Goal: Task Accomplishment & Management: Manage account settings

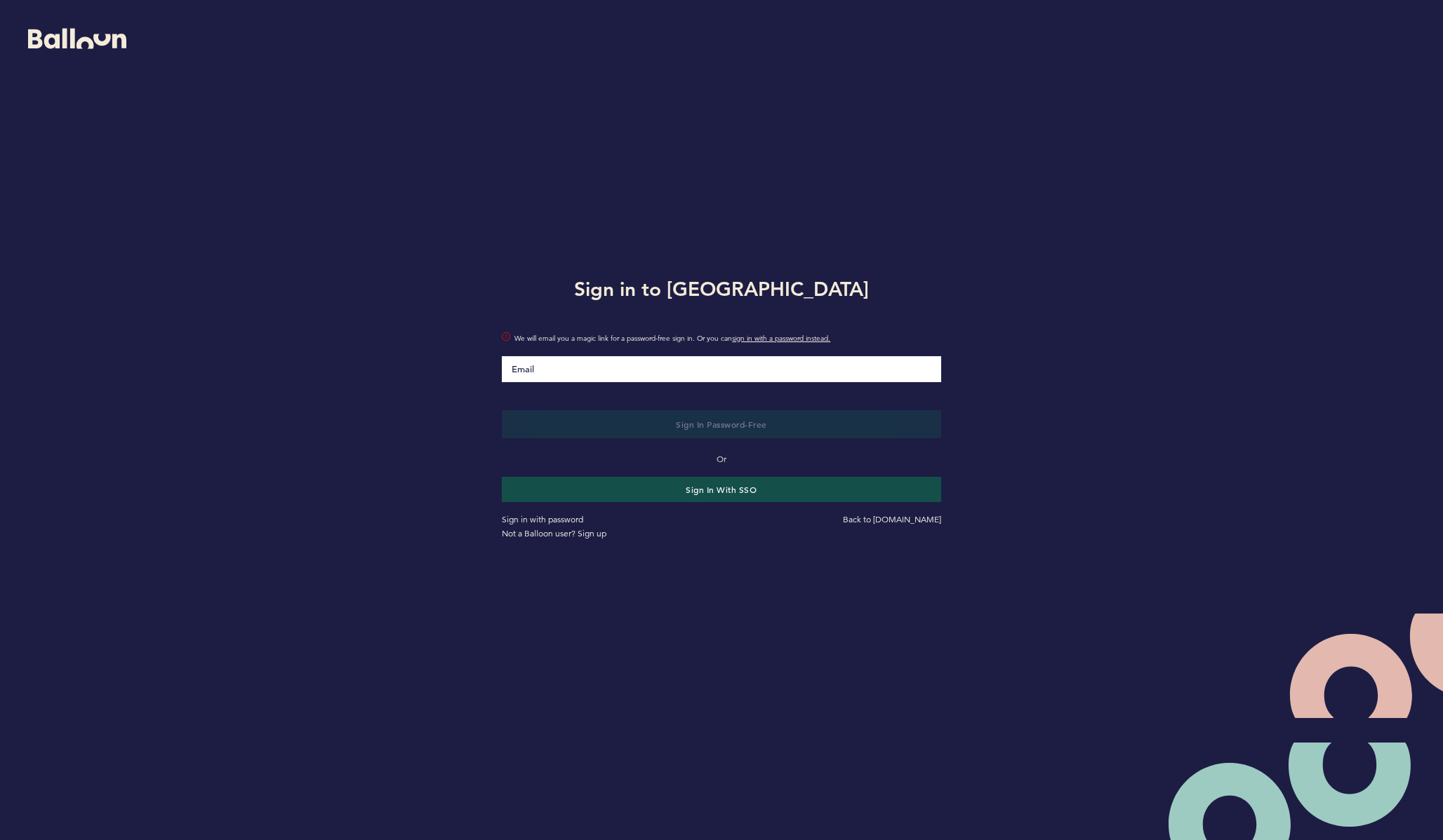
click at [728, 367] on input "Email" at bounding box center [721, 369] width 439 height 26
click at [729, 368] on input "Email" at bounding box center [721, 369] width 439 height 26
click at [664, 355] on div "We will email you a magic link for a password-free sign in. Or you can sign in …" at bounding box center [720, 348] width 459 height 68
click at [661, 368] on input "Email" at bounding box center [721, 368] width 439 height 27
paste input "[EMAIL_ADDRESS][DOMAIN_NAME]"
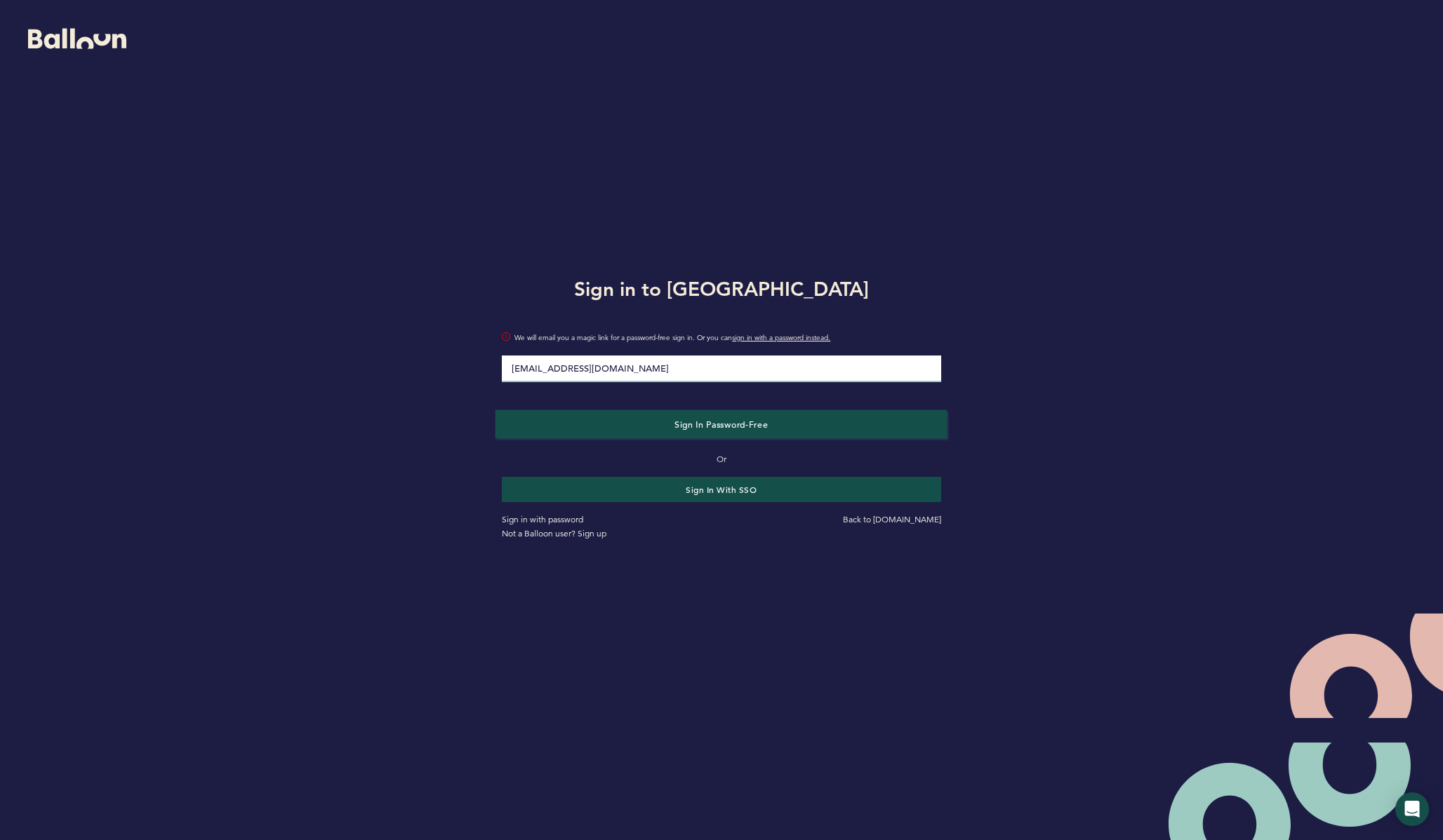
type input "[EMAIL_ADDRESS][DOMAIN_NAME]"
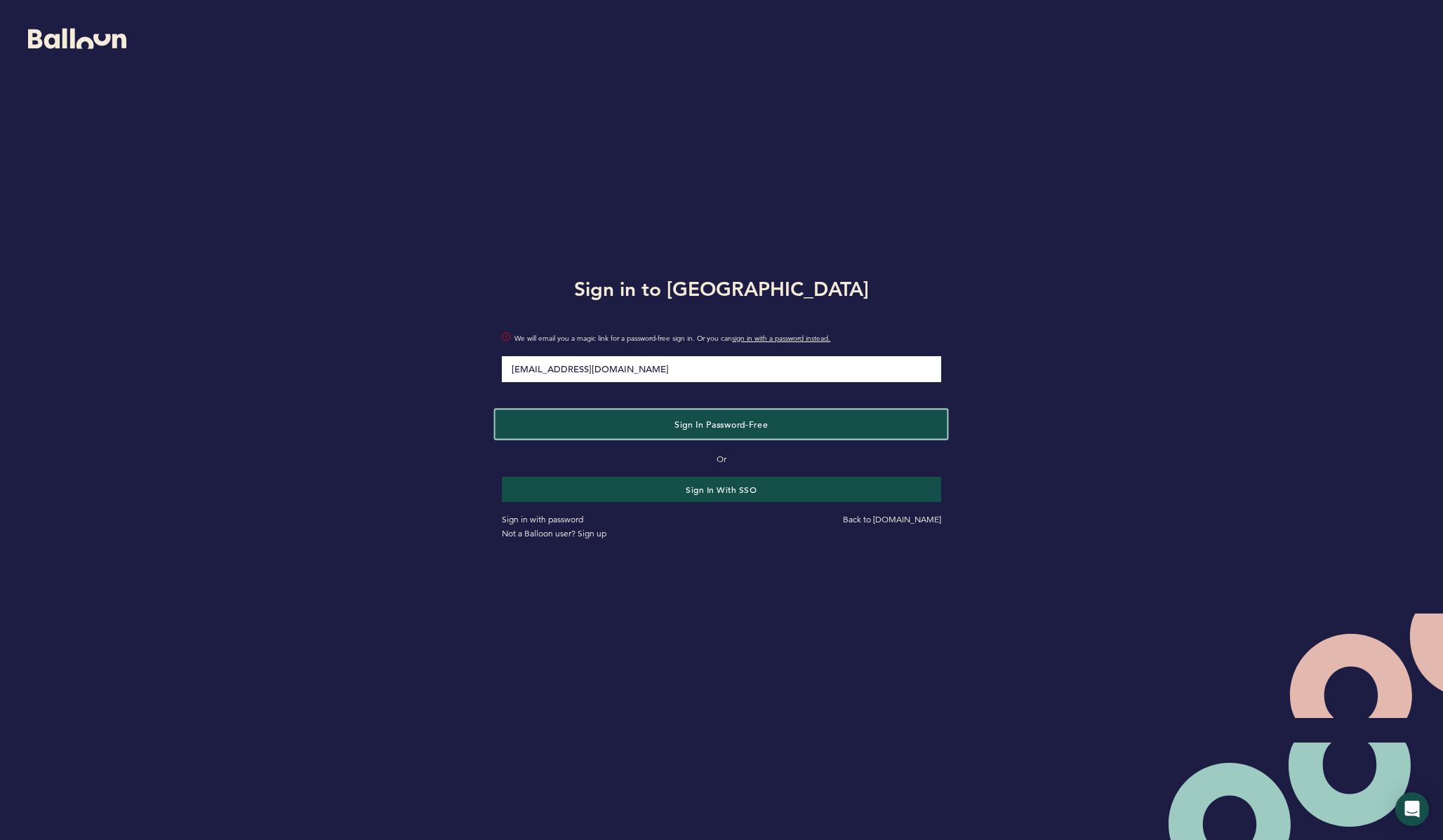
click at [675, 428] on span "Sign in Password-Free" at bounding box center [720, 423] width 93 height 12
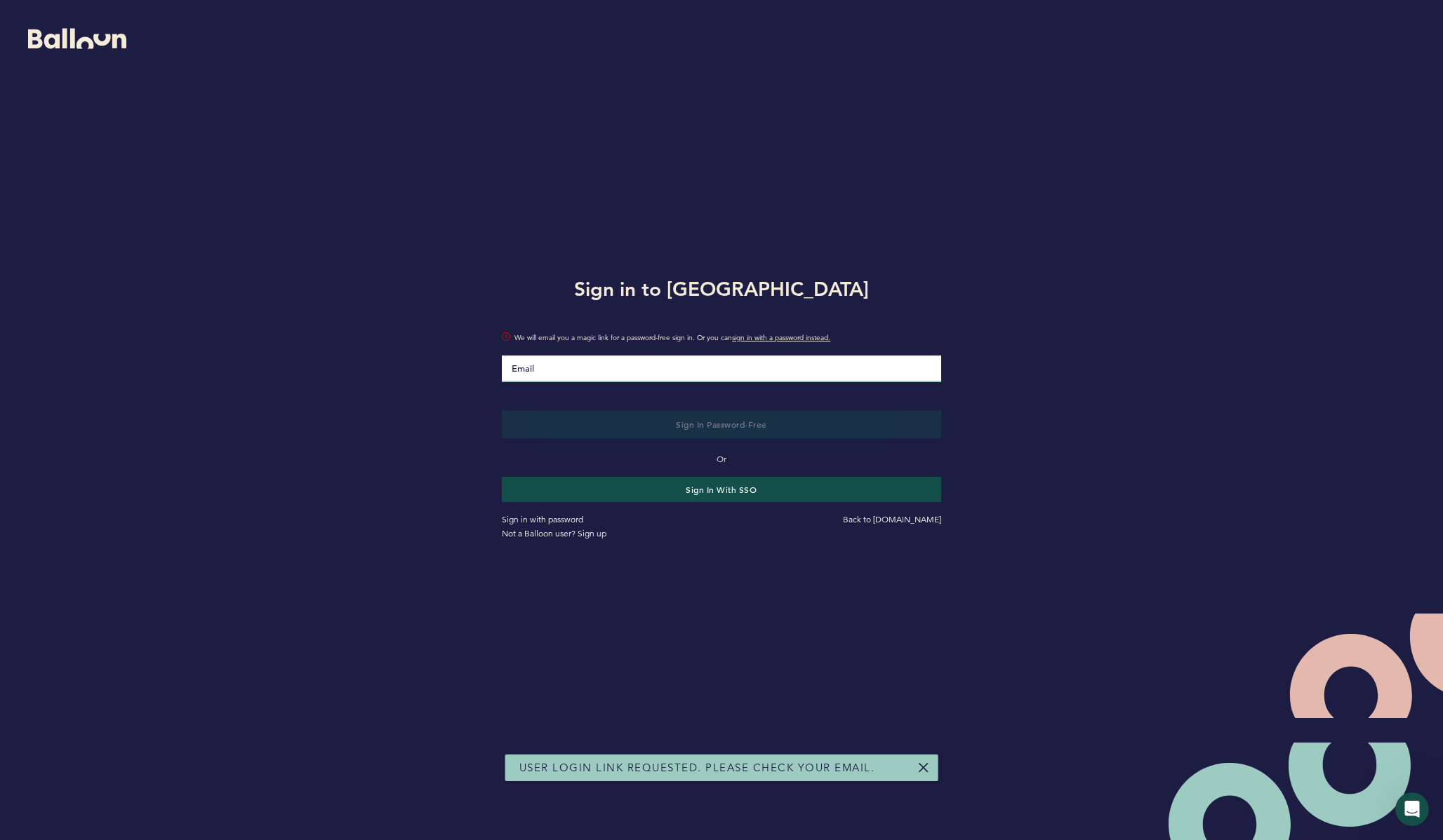
click at [804, 375] on input "Email" at bounding box center [721, 368] width 439 height 27
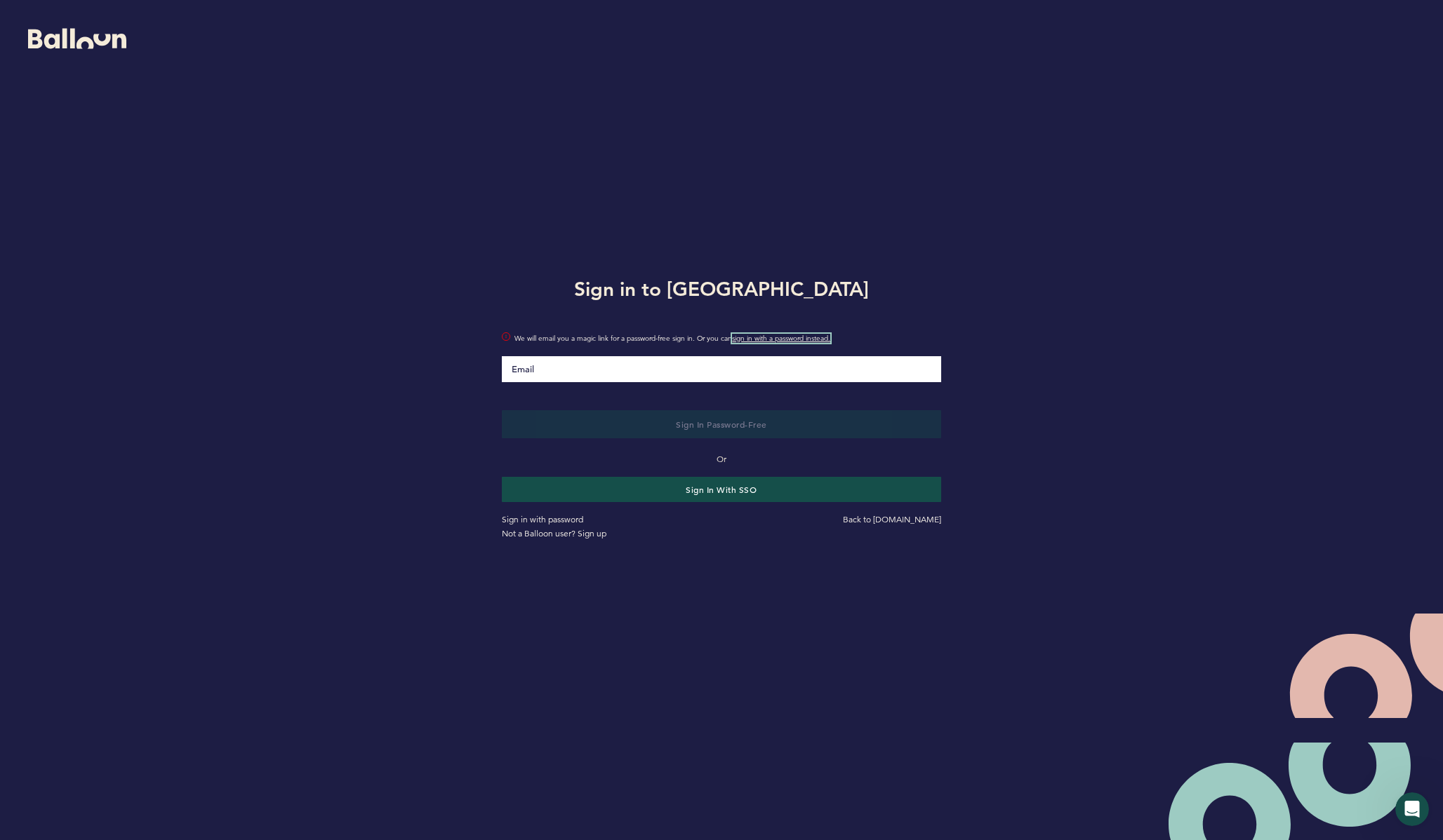
click at [790, 342] on link "sign in with a password instead." at bounding box center [781, 338] width 99 height 9
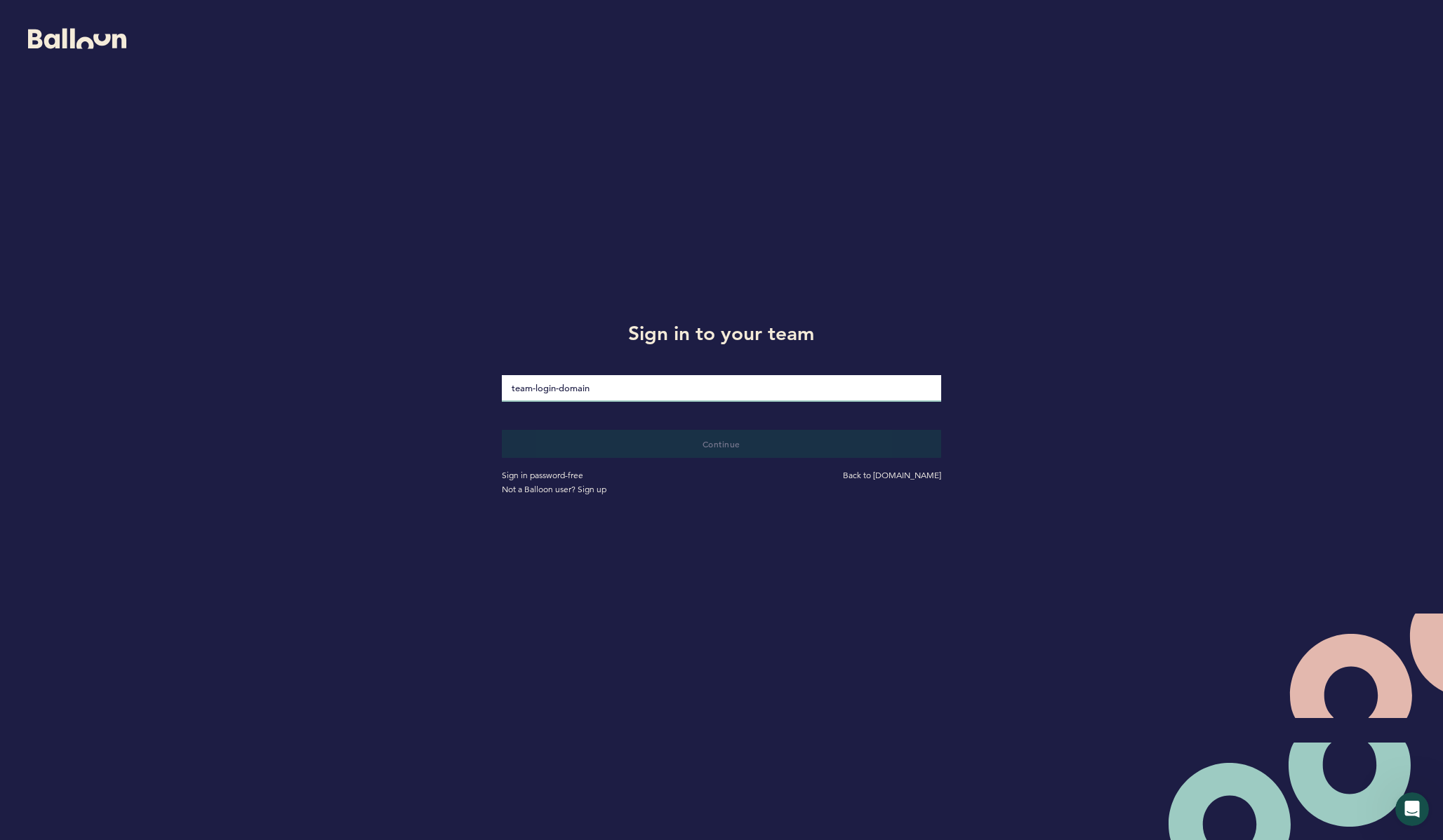
click at [685, 394] on input "loginDomain" at bounding box center [721, 388] width 439 height 27
click at [592, 395] on input "loginDomain" at bounding box center [721, 388] width 439 height 27
paste input "[EMAIL_ADDRESS][DOMAIN_NAME]"
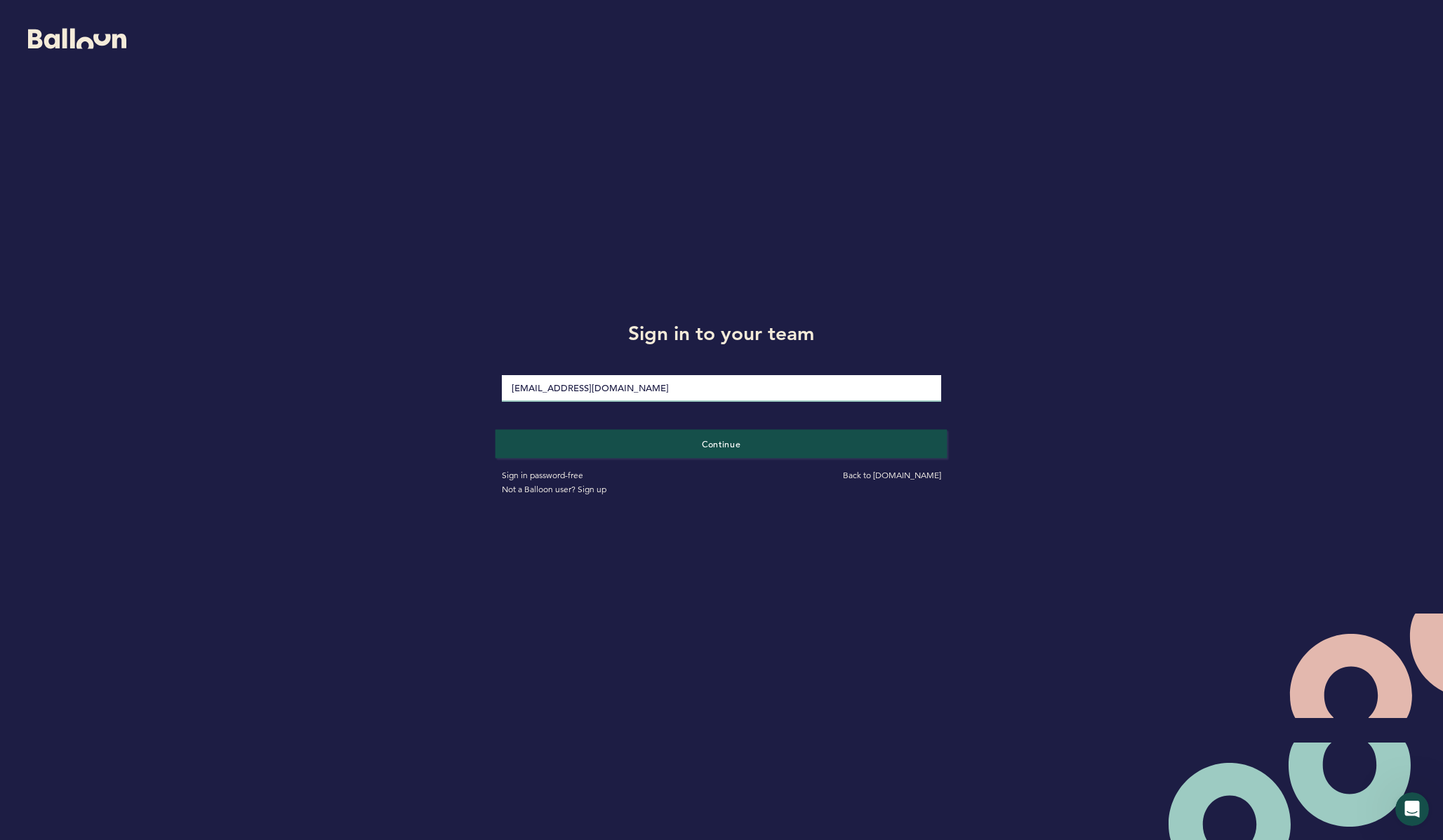
type input "[EMAIL_ADDRESS][DOMAIN_NAME]"
click at [625, 434] on button "Continue" at bounding box center [721, 443] width 452 height 28
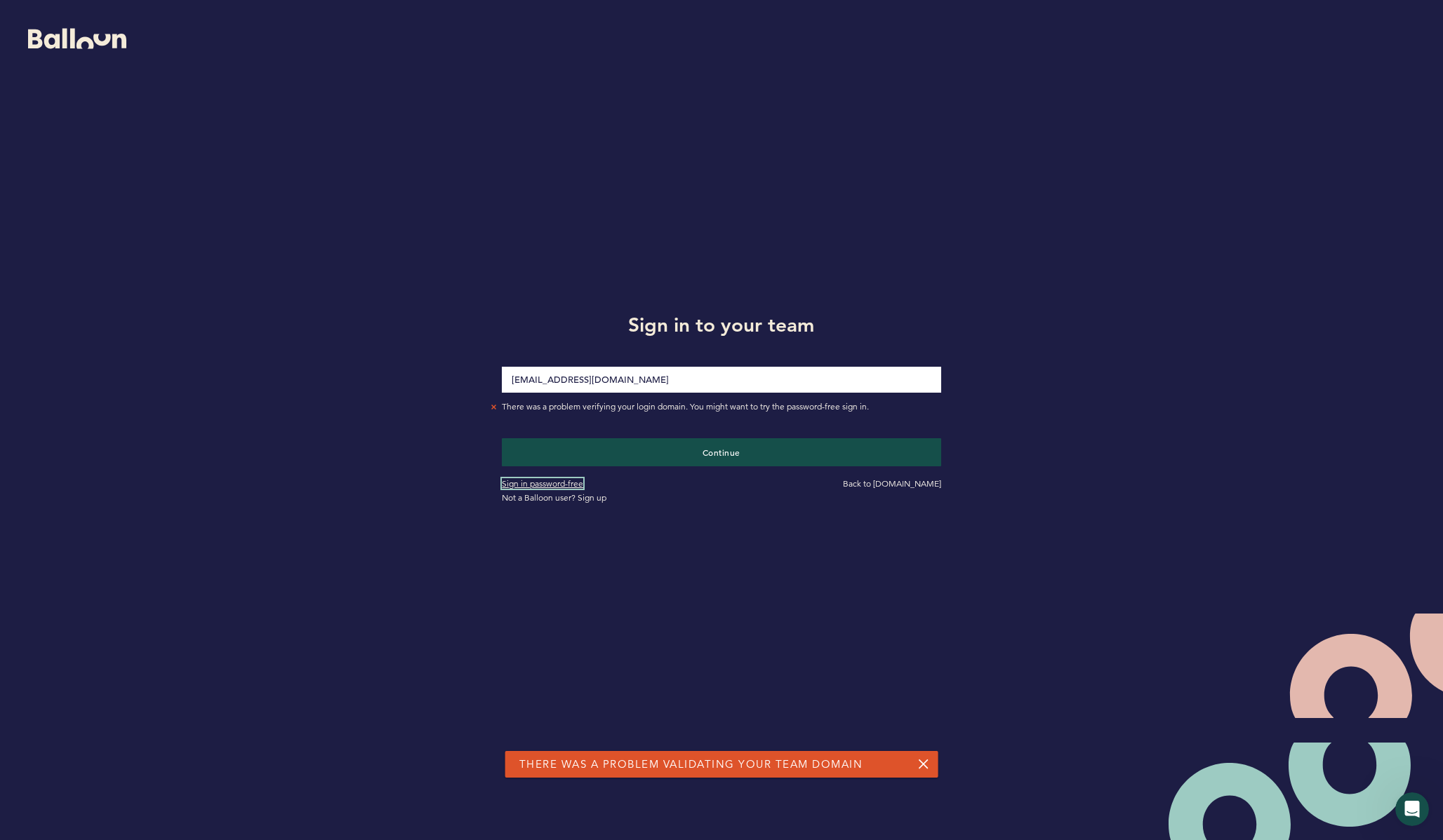
click at [533, 483] on link "Sign in password-free" at bounding box center [543, 484] width 82 height 11
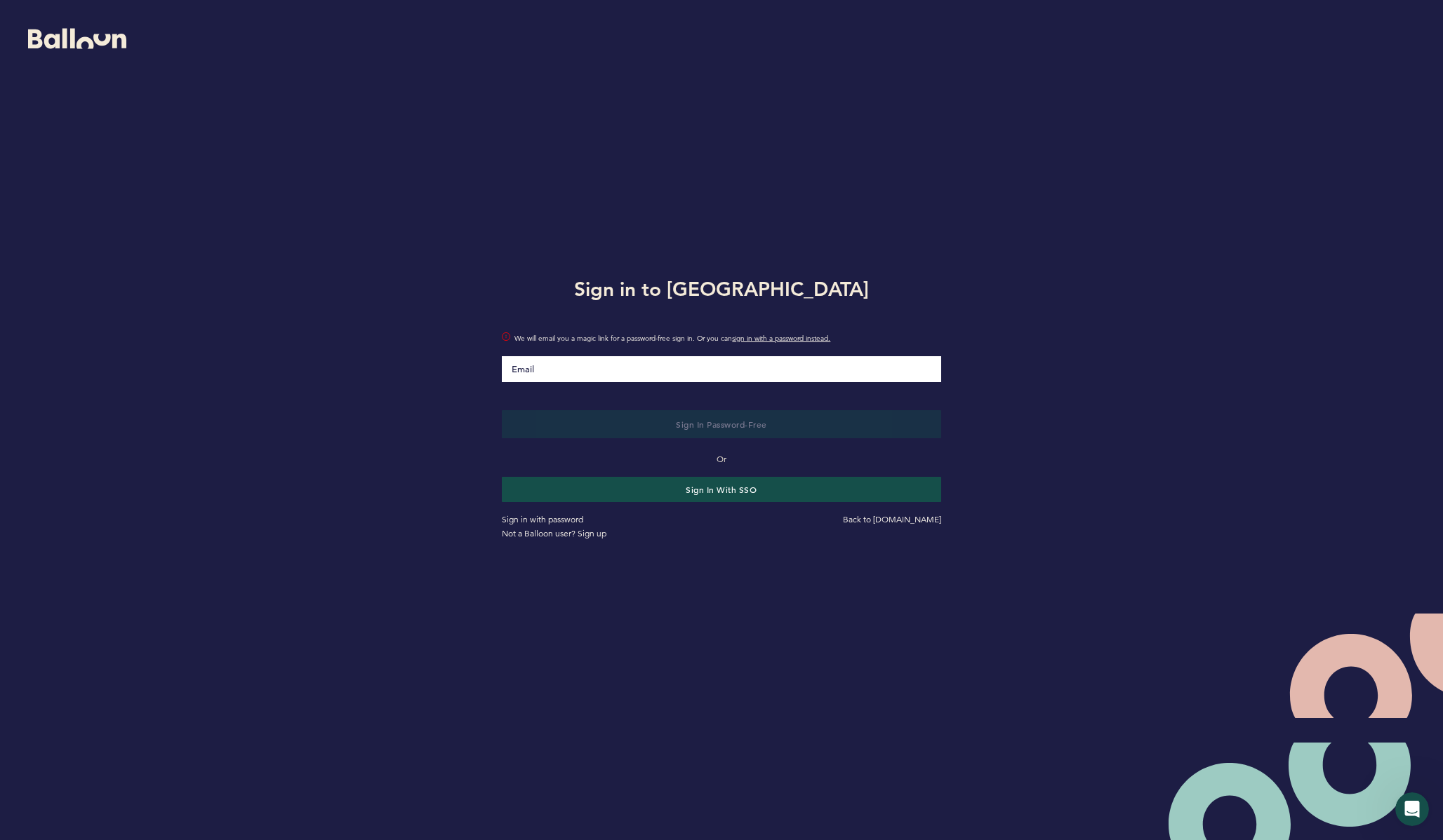
click at [581, 365] on input "Email" at bounding box center [721, 369] width 439 height 26
click at [686, 489] on button "Sign in with SSO" at bounding box center [721, 489] width 452 height 26
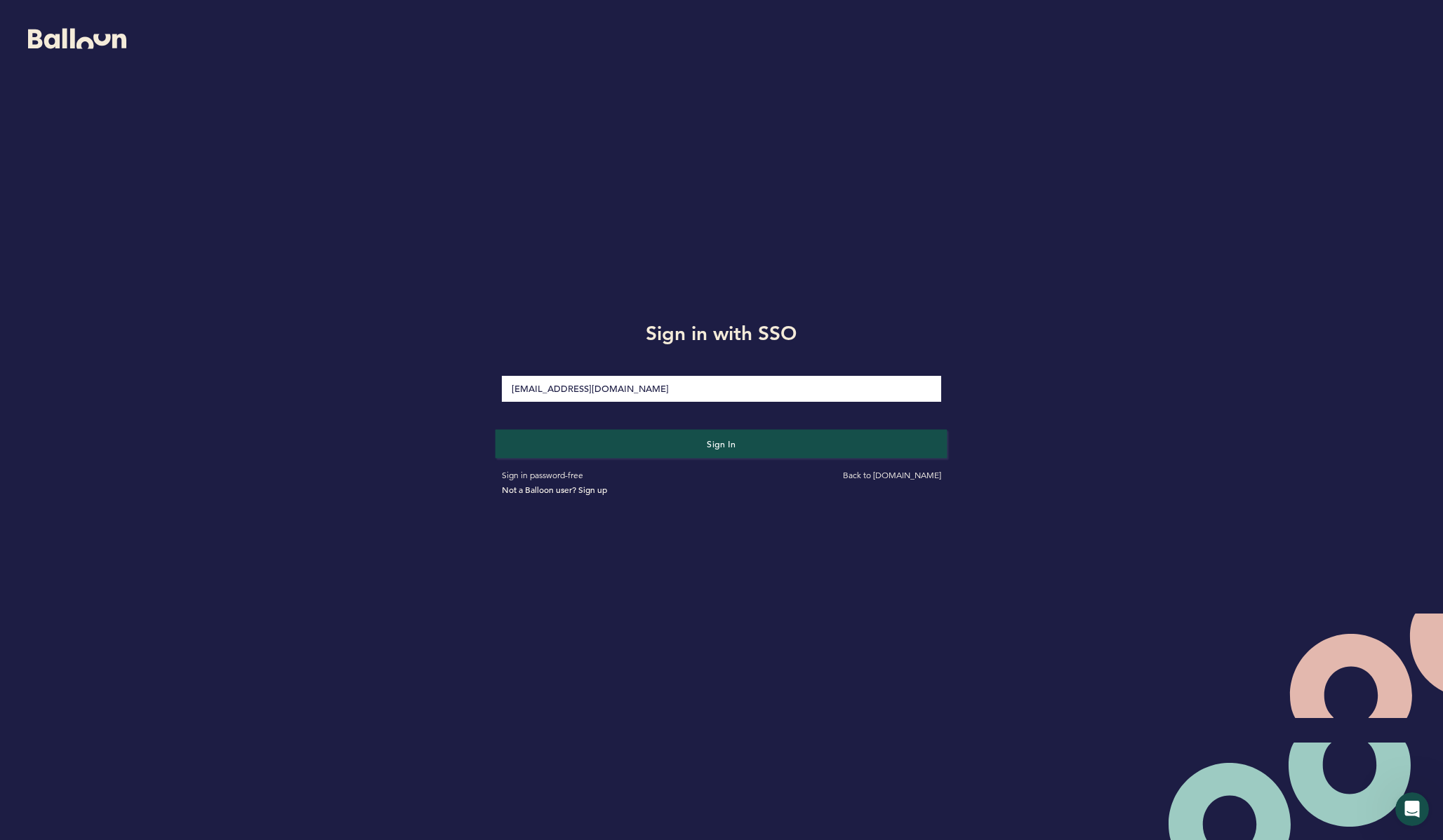
type input "[EMAIL_ADDRESS][DOMAIN_NAME]"
click at [653, 443] on button "Sign in" at bounding box center [721, 443] width 452 height 28
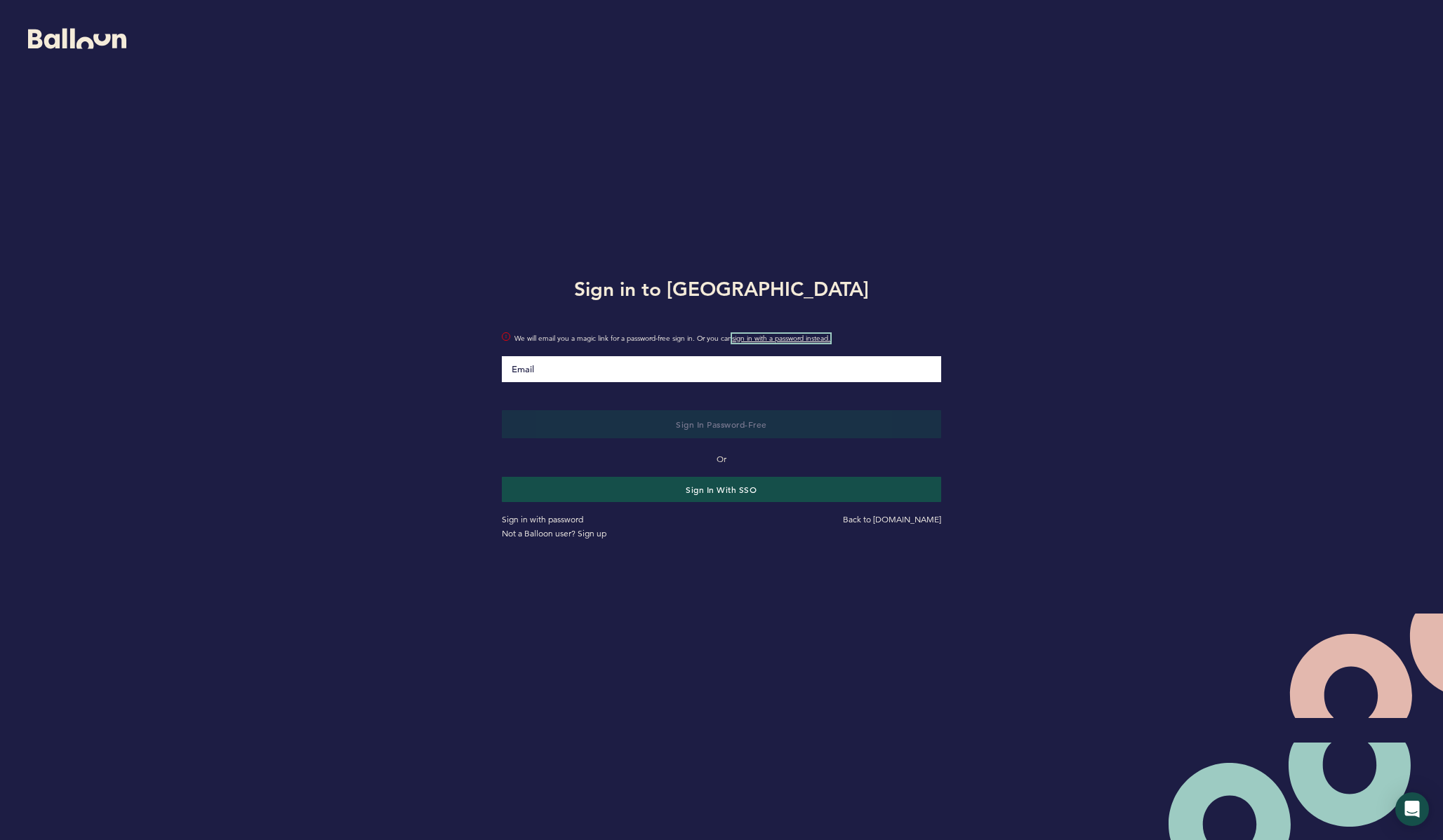
click at [764, 338] on link "sign in with a password instead." at bounding box center [781, 338] width 99 height 9
